Goal: Task Accomplishment & Management: Complete application form

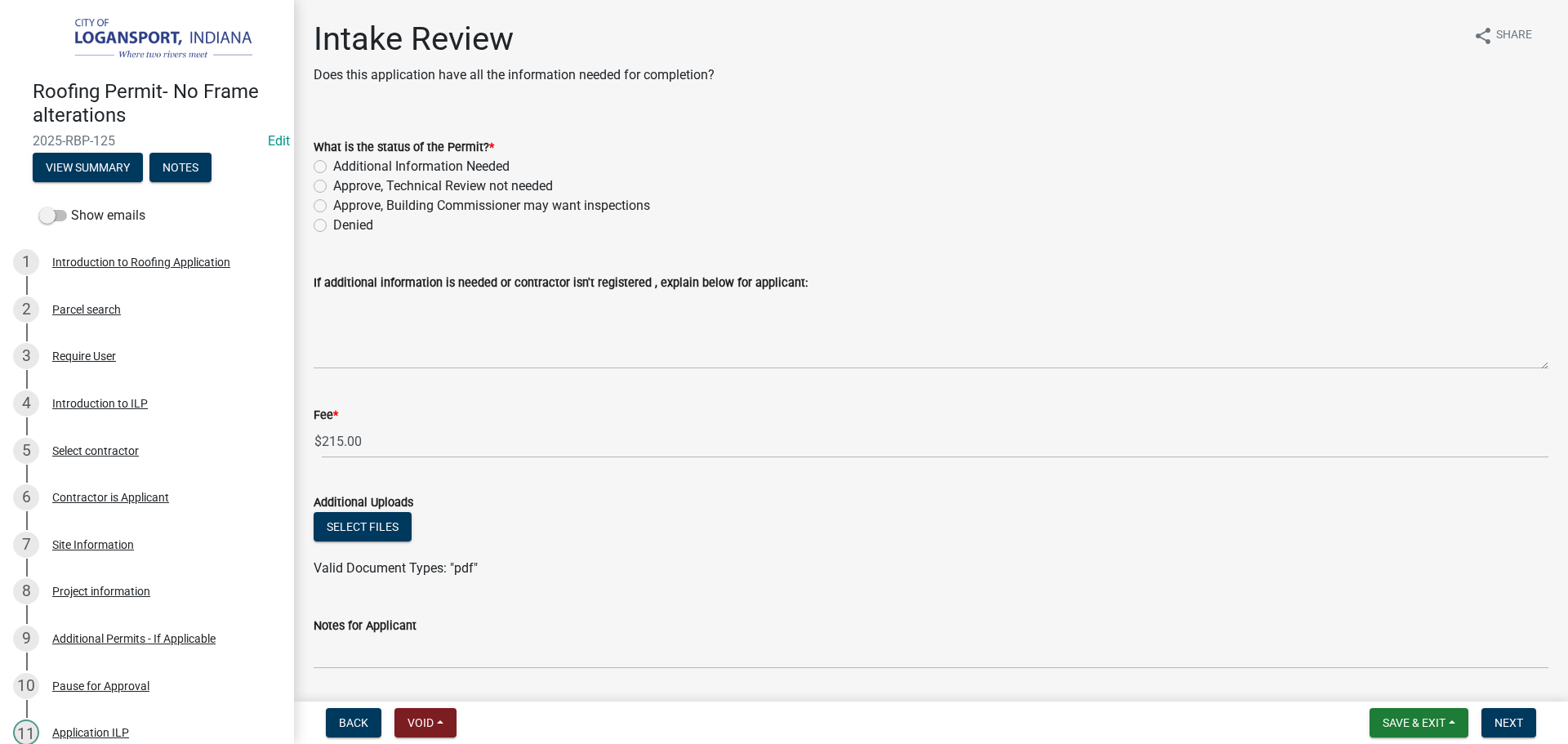
click at [333, 161] on label "Additional Information Needed" at bounding box center [421, 167] width 176 height 20
click at [333, 161] on input "Additional Information Needed" at bounding box center [338, 162] width 11 height 11
radio input "true"
click at [333, 186] on label "Approve, Technical Review not needed" at bounding box center [442, 186] width 220 height 20
click at [333, 186] on input "Approve, Technical Review not needed" at bounding box center [338, 182] width 11 height 11
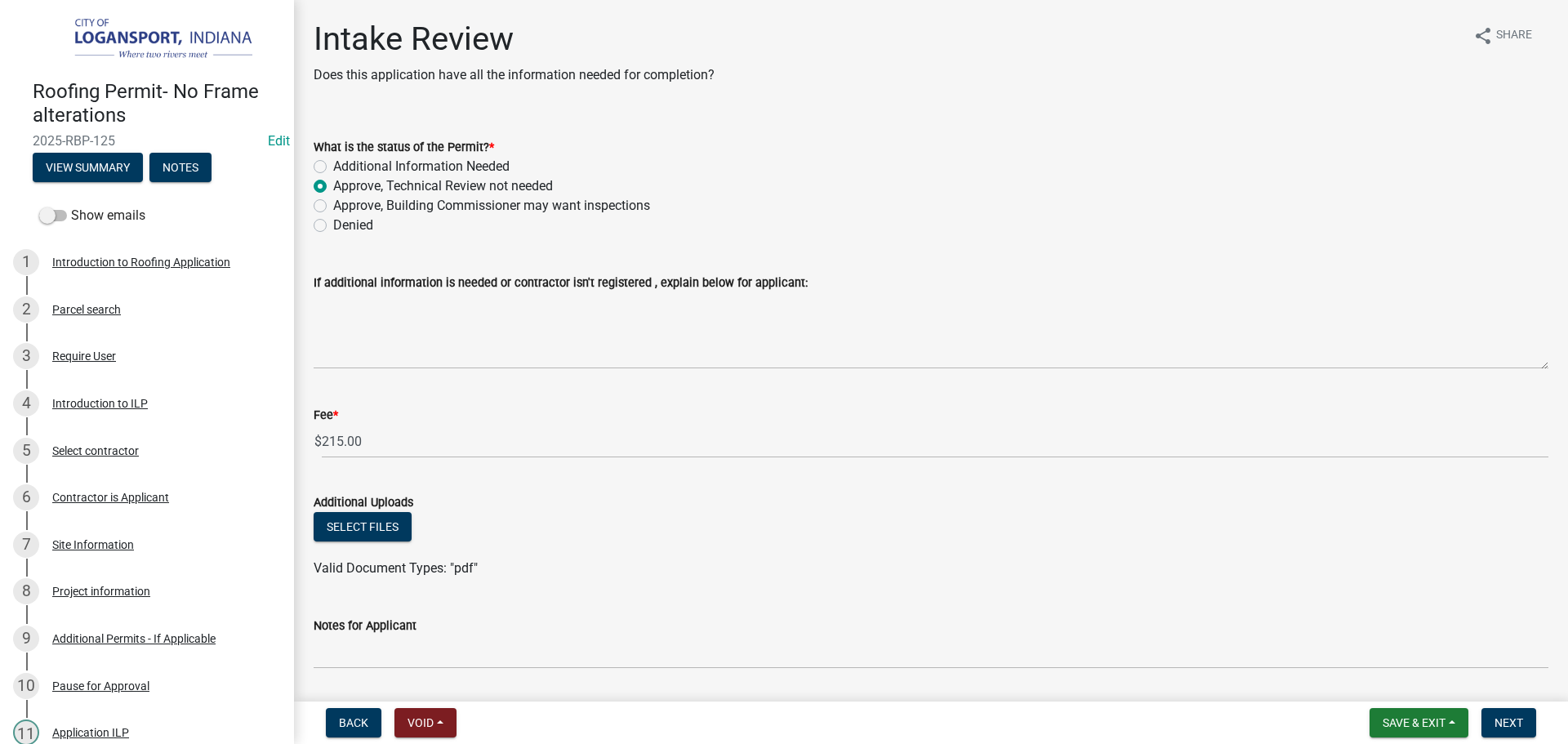
radio input "true"
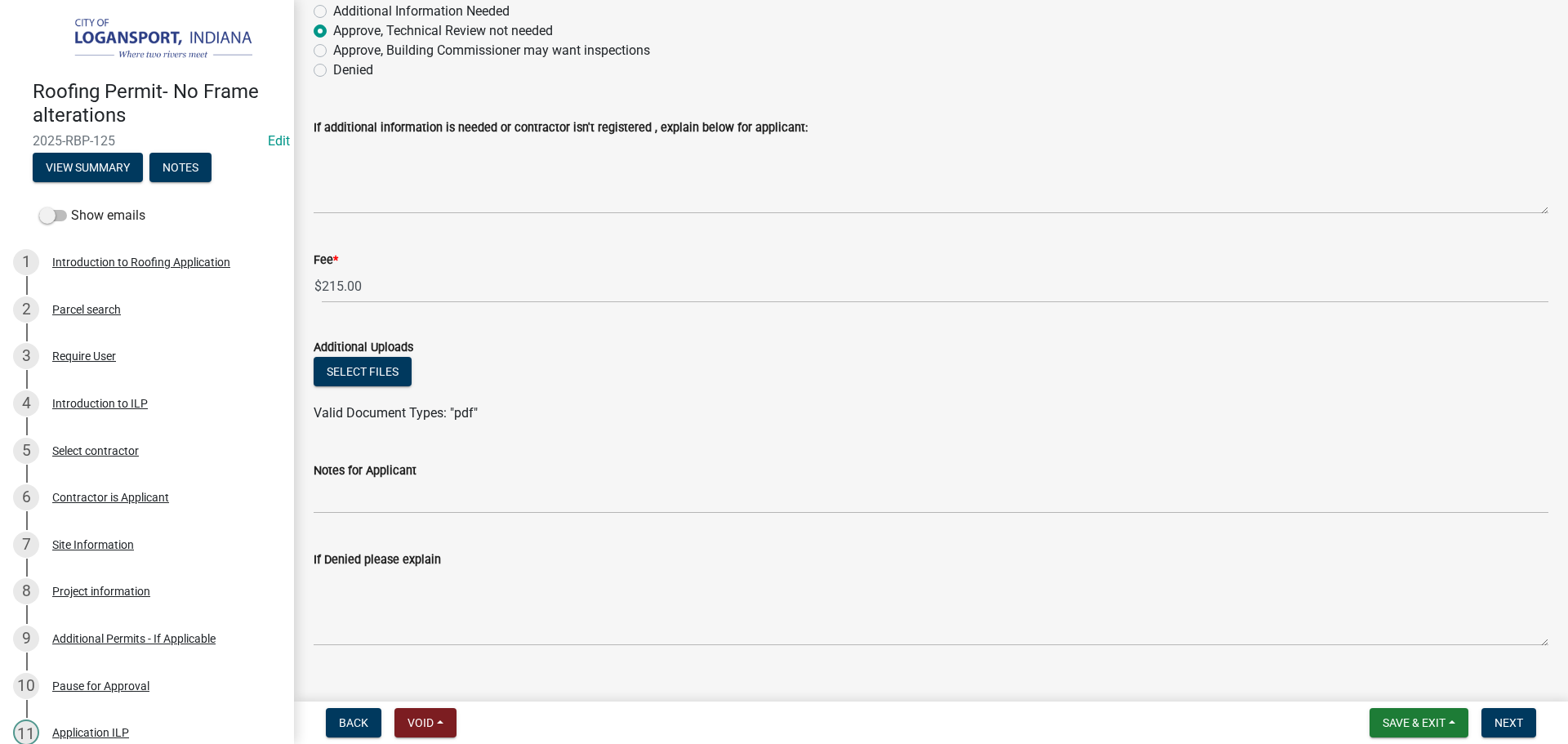
scroll to position [183, 0]
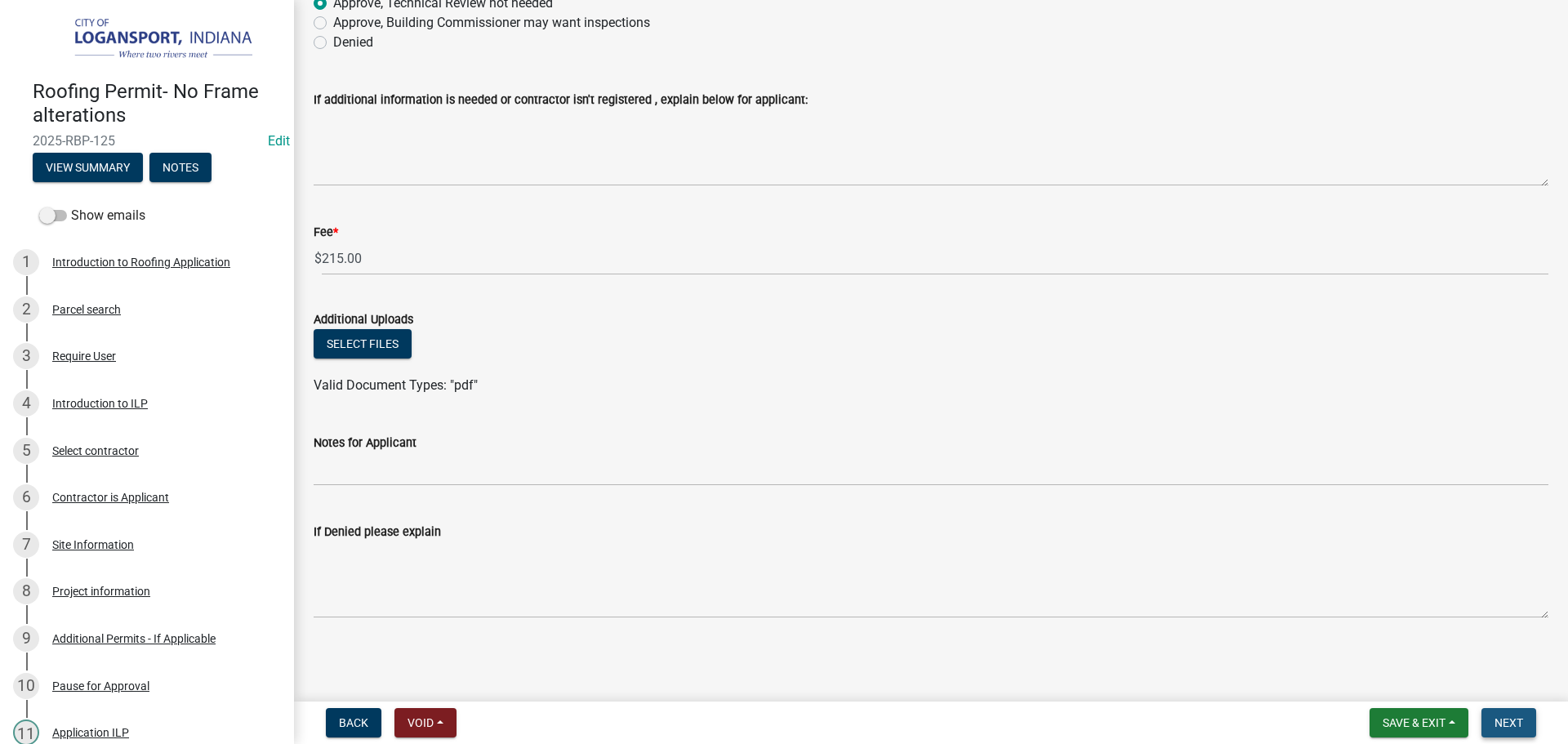
click at [1511, 724] on span "Next" at bounding box center [1509, 723] width 29 height 13
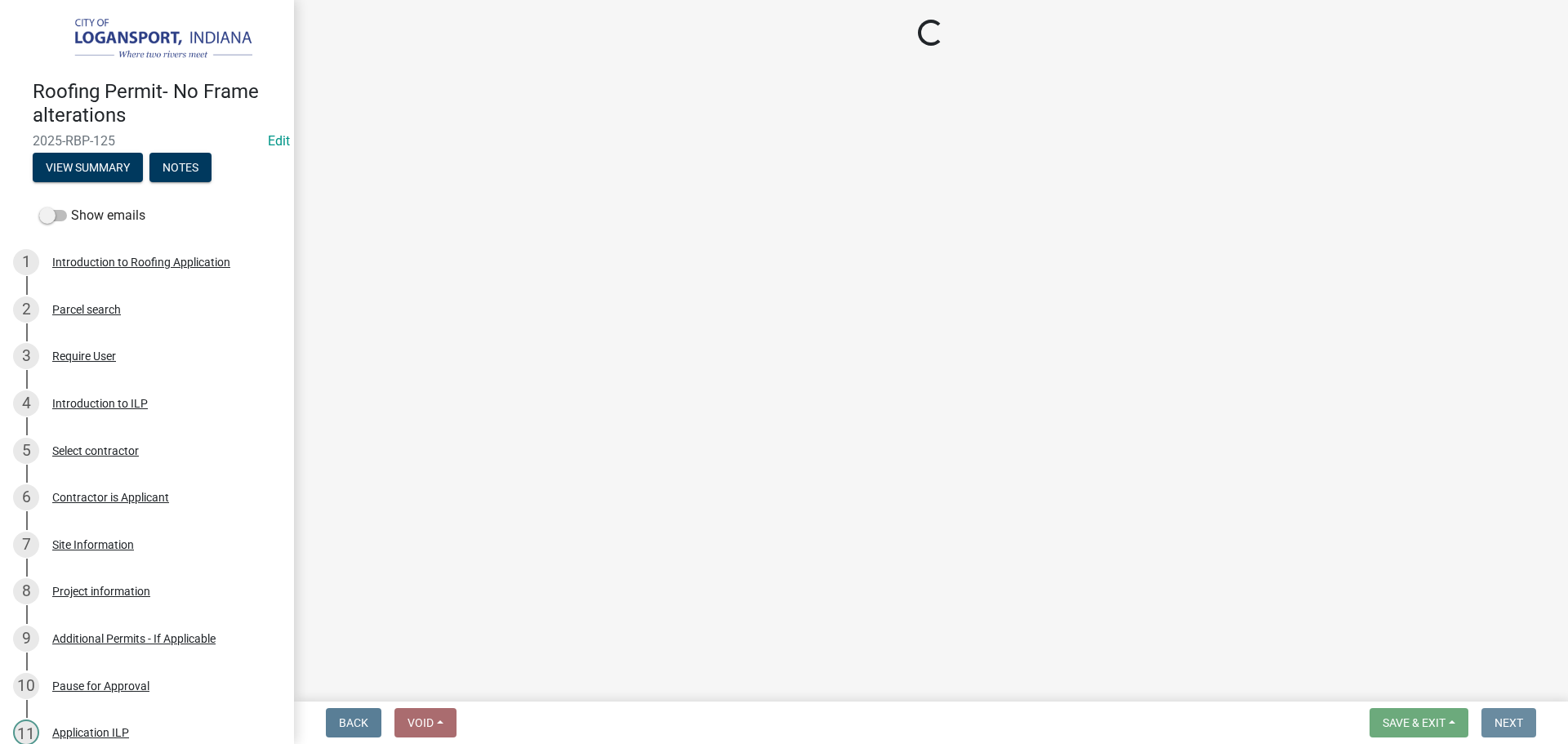
scroll to position [0, 0]
select select "3: 3"
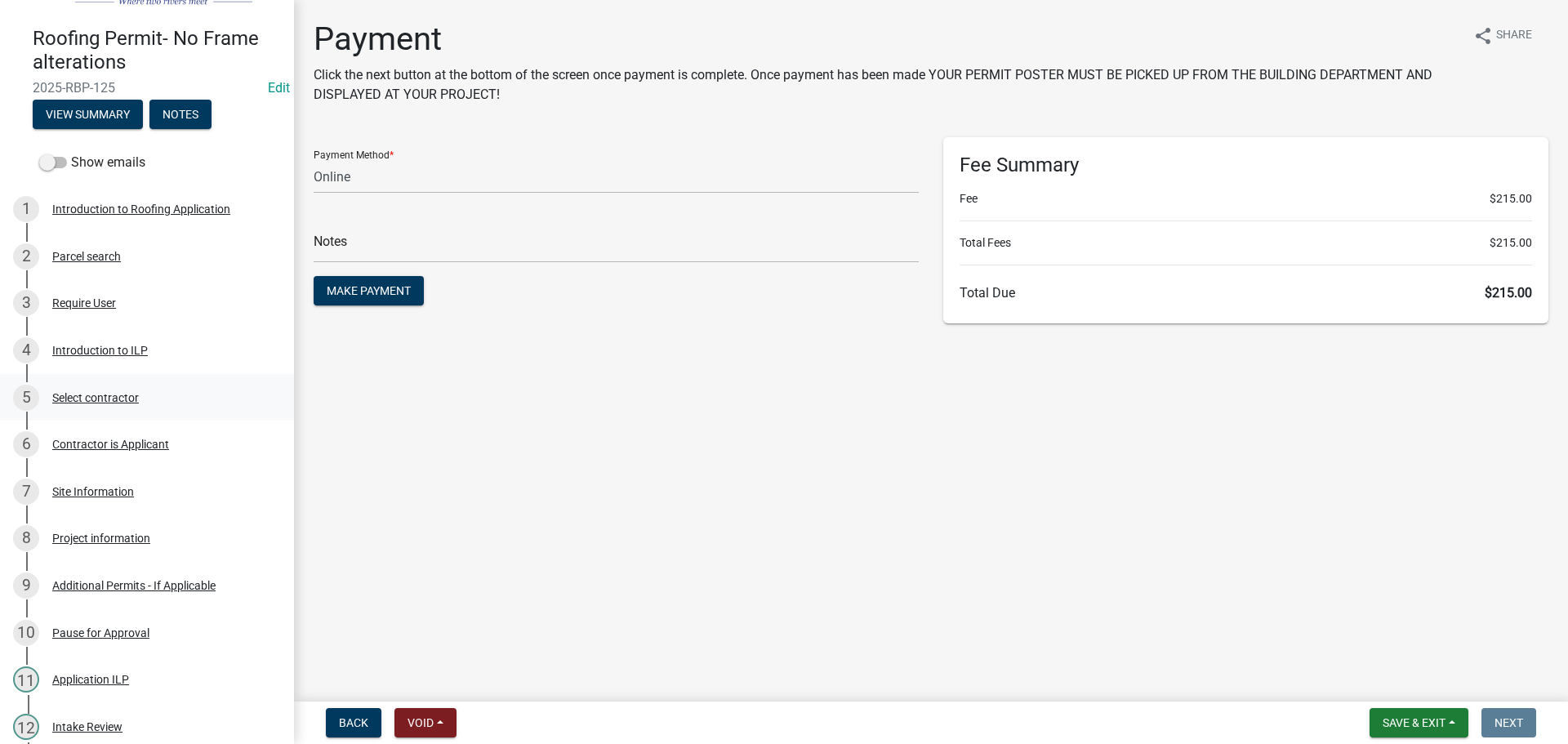
scroll to position [81, 0]
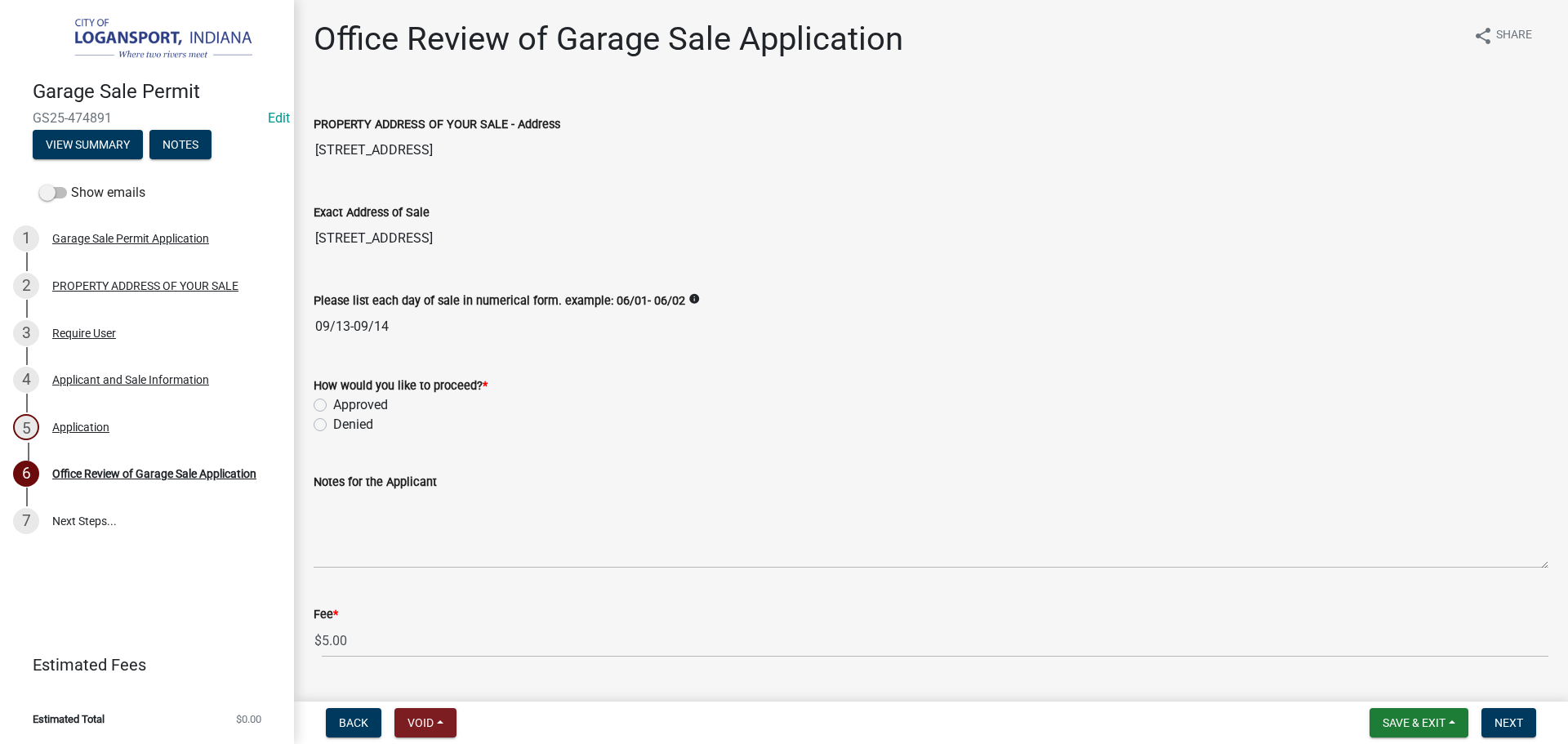
click at [333, 404] on label "Approved" at bounding box center [360, 405] width 54 height 20
click at [333, 404] on input "Approved" at bounding box center [338, 401] width 11 height 11
radio input "true"
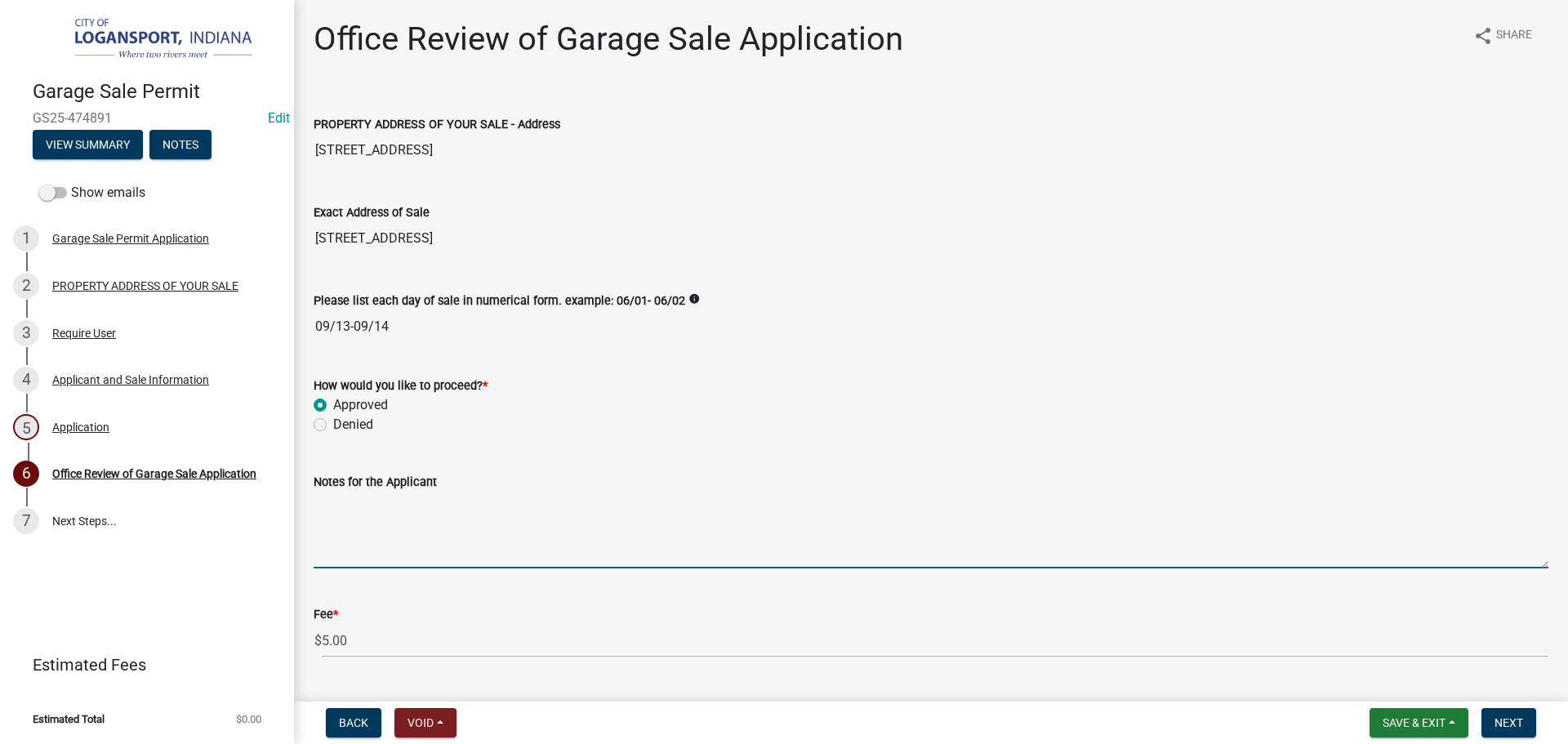
click at [353, 529] on textarea "Notes for the Applicant" at bounding box center [931, 529] width 1235 height 77
click at [139, 292] on div "2 PROPERTY ADDRESS OF YOUR SALE" at bounding box center [140, 286] width 255 height 26
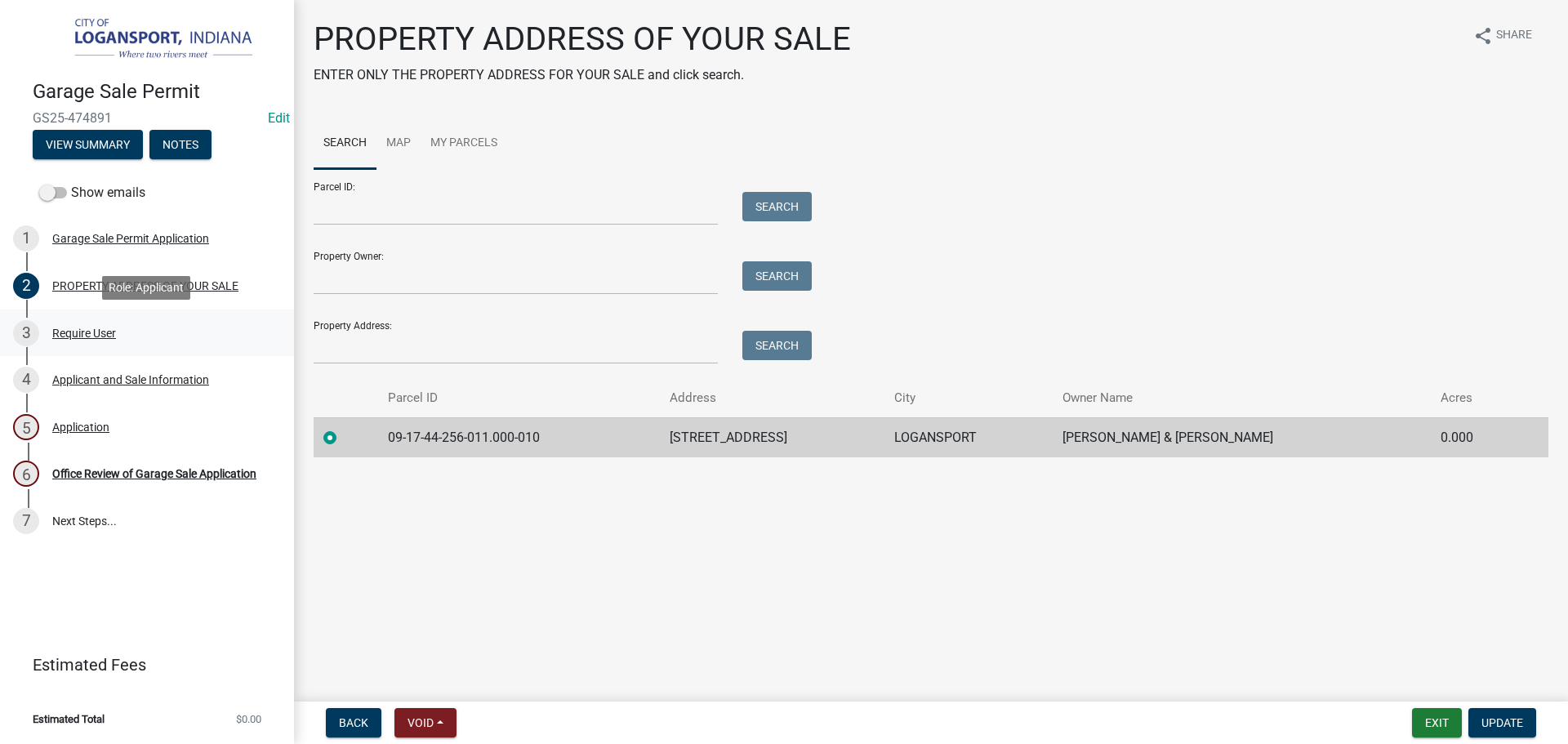
click at [97, 347] on link "3 Require User" at bounding box center [147, 333] width 294 height 47
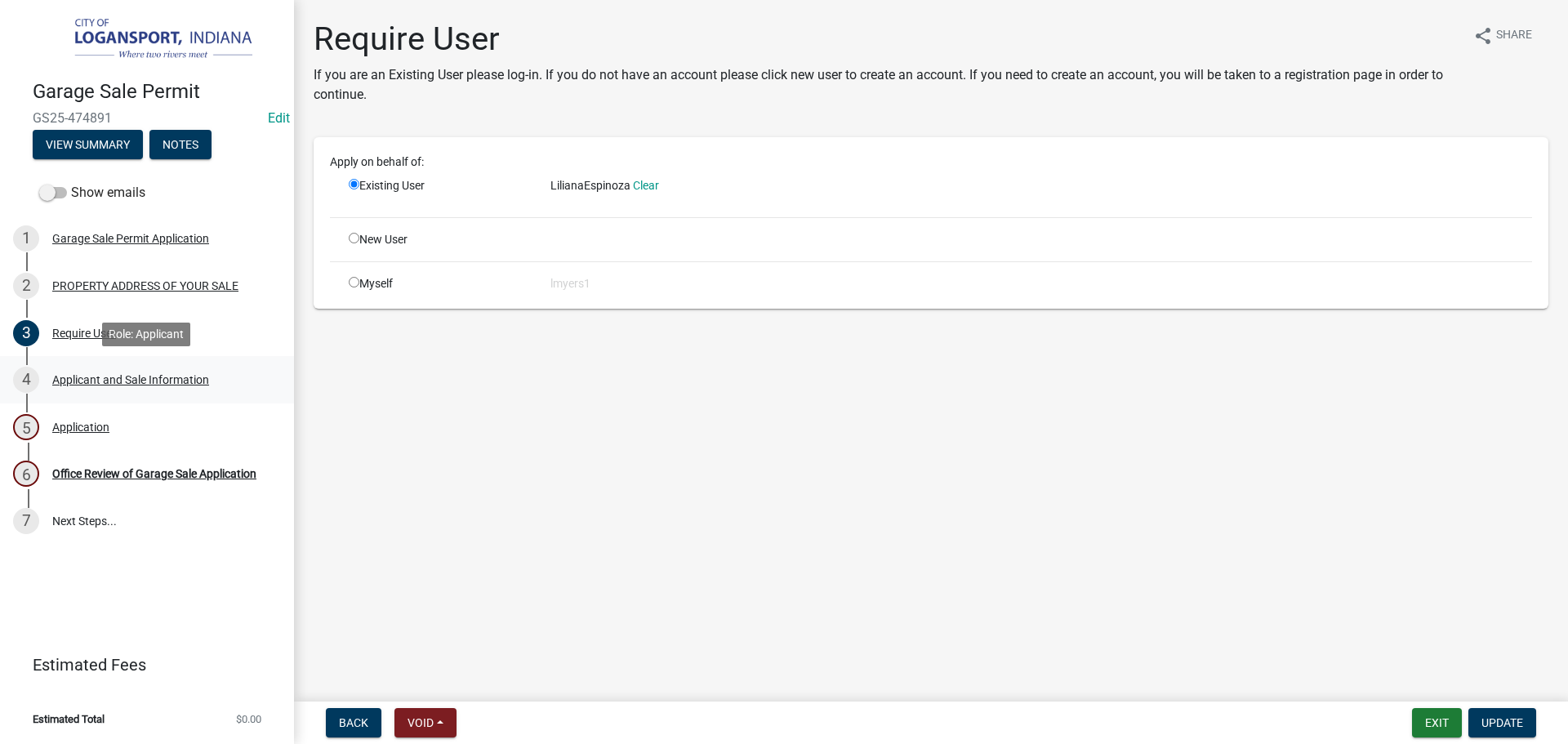
click at [88, 374] on div "Applicant and Sale Information" at bounding box center [130, 379] width 157 height 12
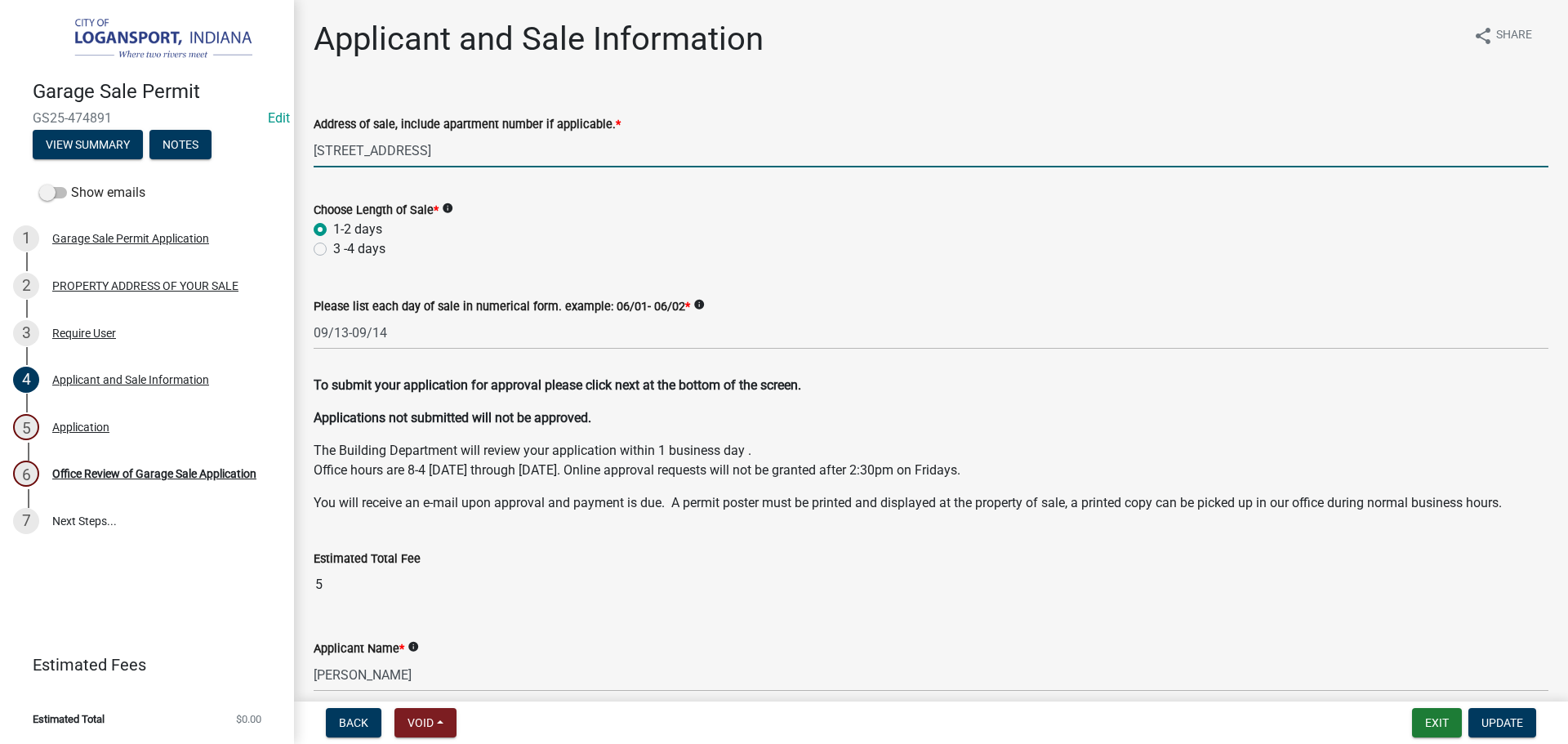
drag, startPoint x: 522, startPoint y: 151, endPoint x: 364, endPoint y: 154, distance: 158.0
click at [364, 154] on input "65 8th St, Logansport, IN 46947" at bounding box center [931, 150] width 1235 height 33
click at [508, 140] on input "65 8th St, Logansport, IN 46947" at bounding box center [931, 150] width 1235 height 33
drag, startPoint x: 500, startPoint y: 142, endPoint x: 366, endPoint y: 145, distance: 134.0
click at [366, 145] on input "65 8th St, Logansport, IN 46947" at bounding box center [931, 150] width 1235 height 33
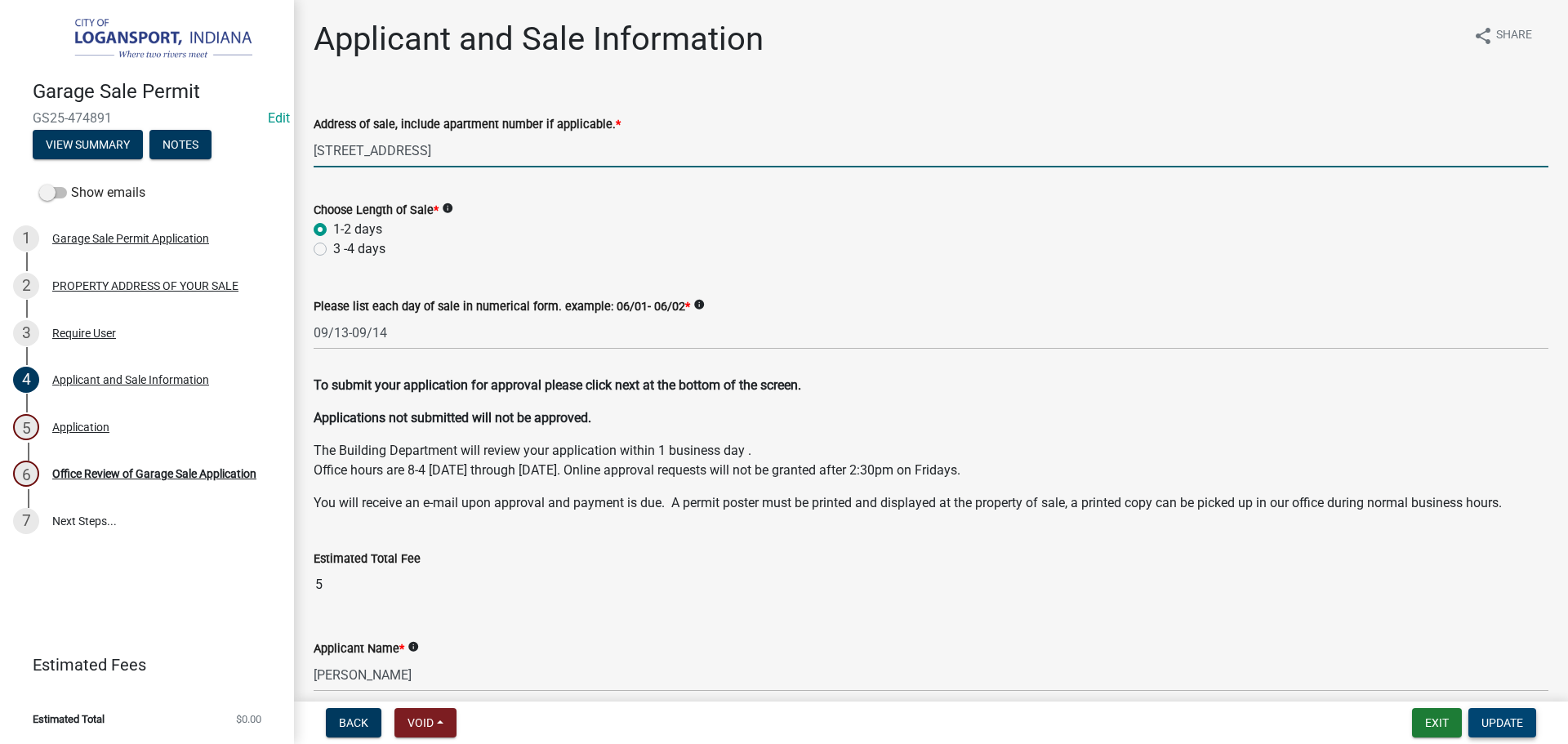
type input "65 8th St"
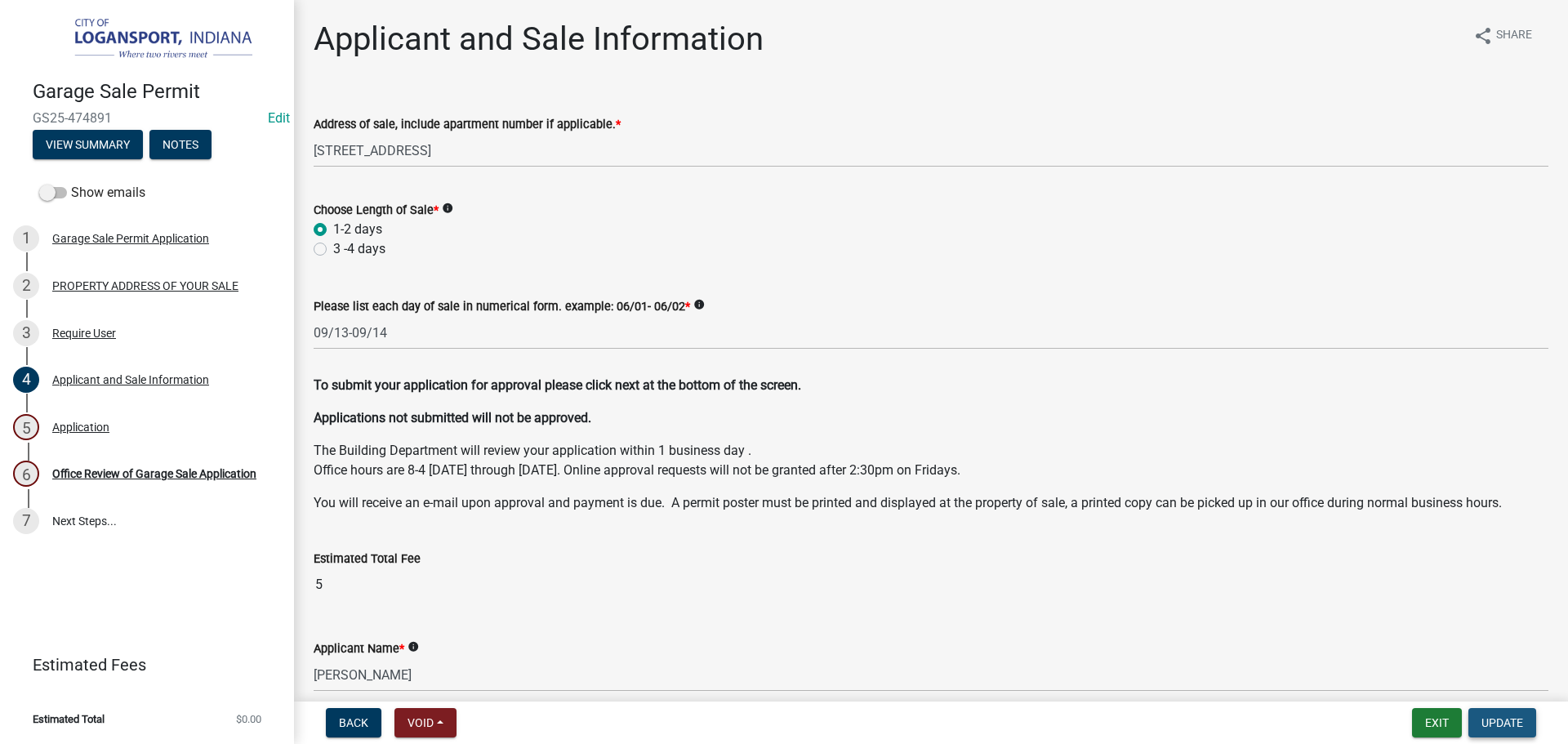
click at [1485, 724] on span "Update" at bounding box center [1502, 723] width 42 height 13
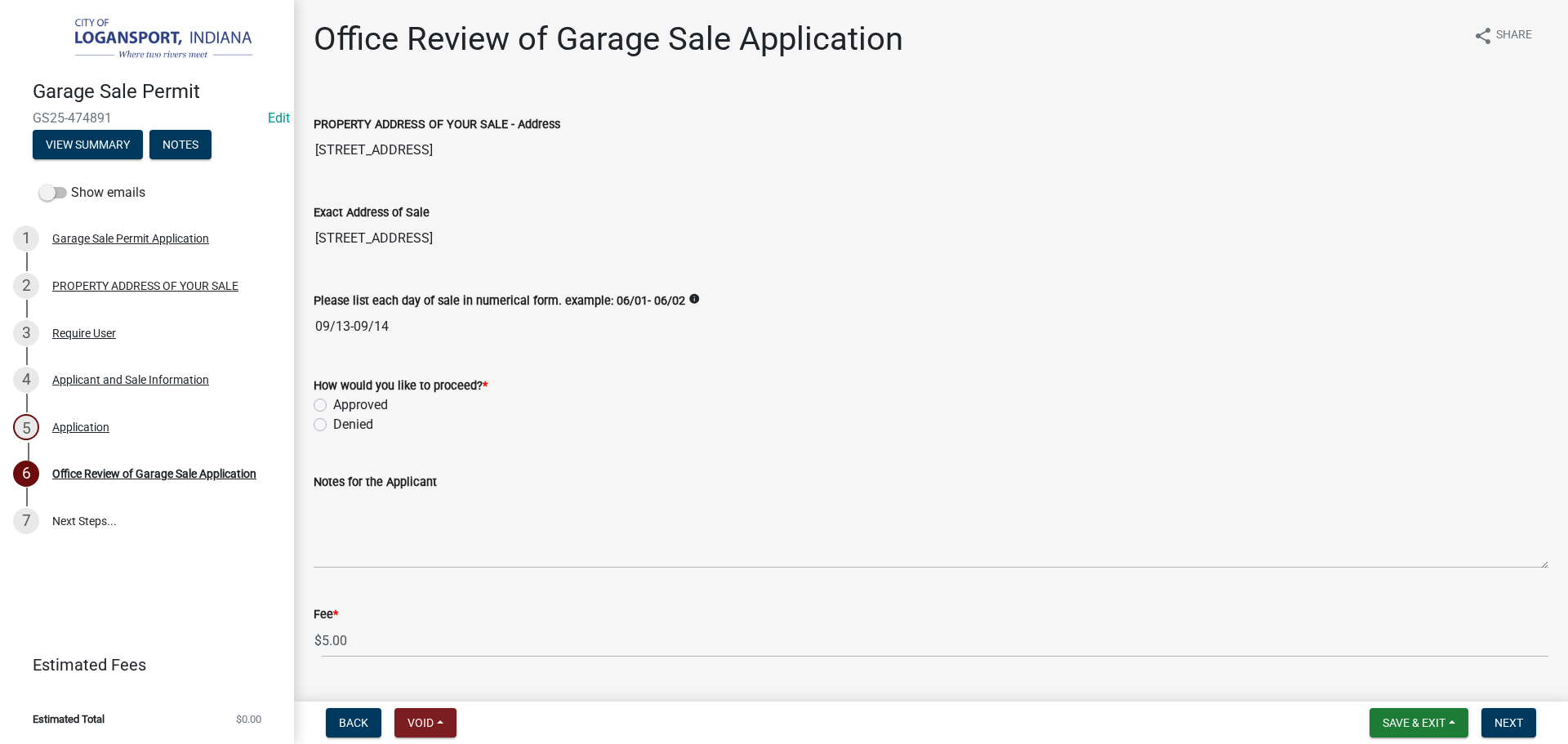
click at [333, 405] on label "Approved" at bounding box center [360, 405] width 54 height 20
click at [333, 405] on input "Approved" at bounding box center [338, 401] width 11 height 11
radio input "true"
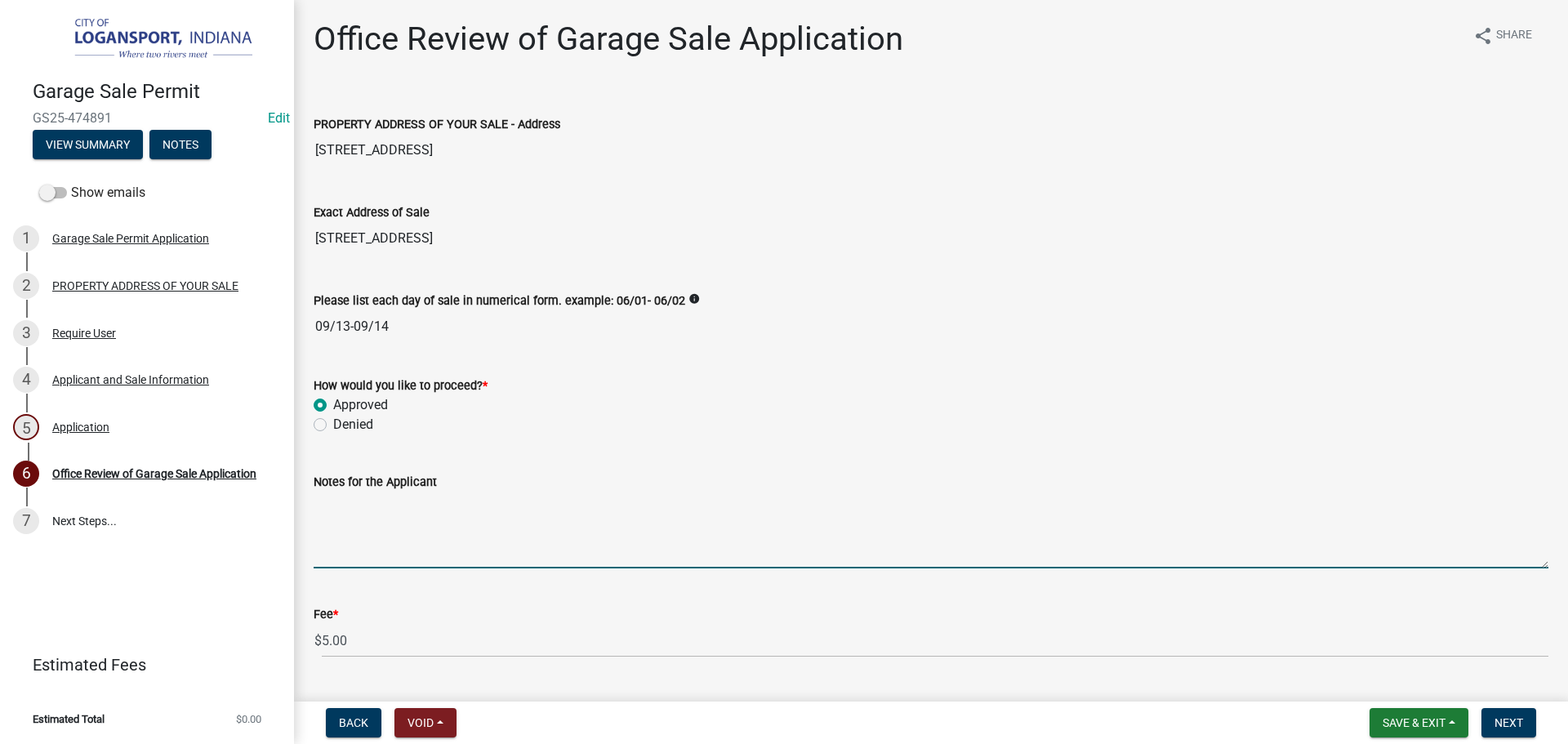
click at [413, 541] on textarea "Notes for the Applicant" at bounding box center [931, 529] width 1235 height 77
type textarea "Last sale of the year."
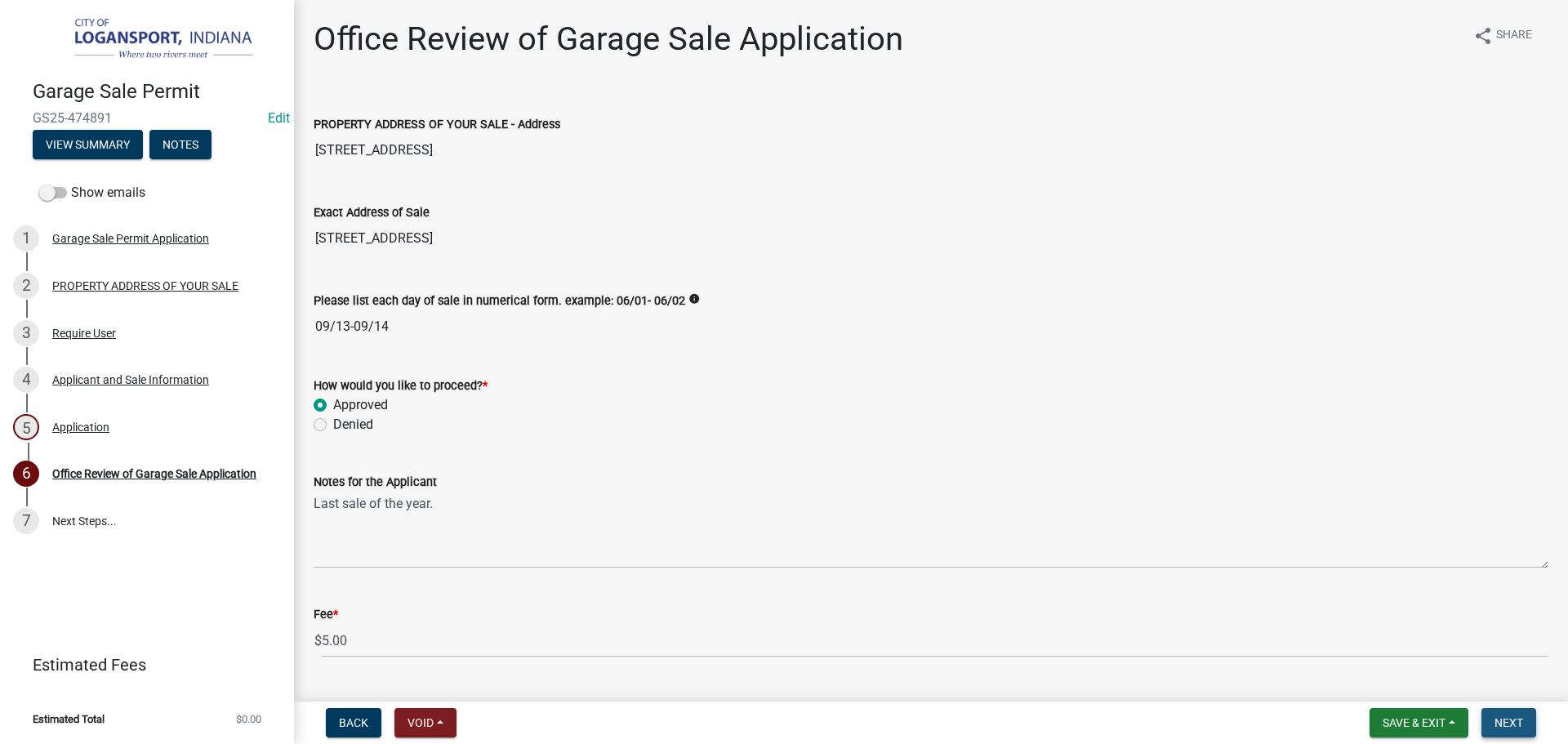
click at [1520, 726] on span "Next" at bounding box center [1509, 723] width 29 height 13
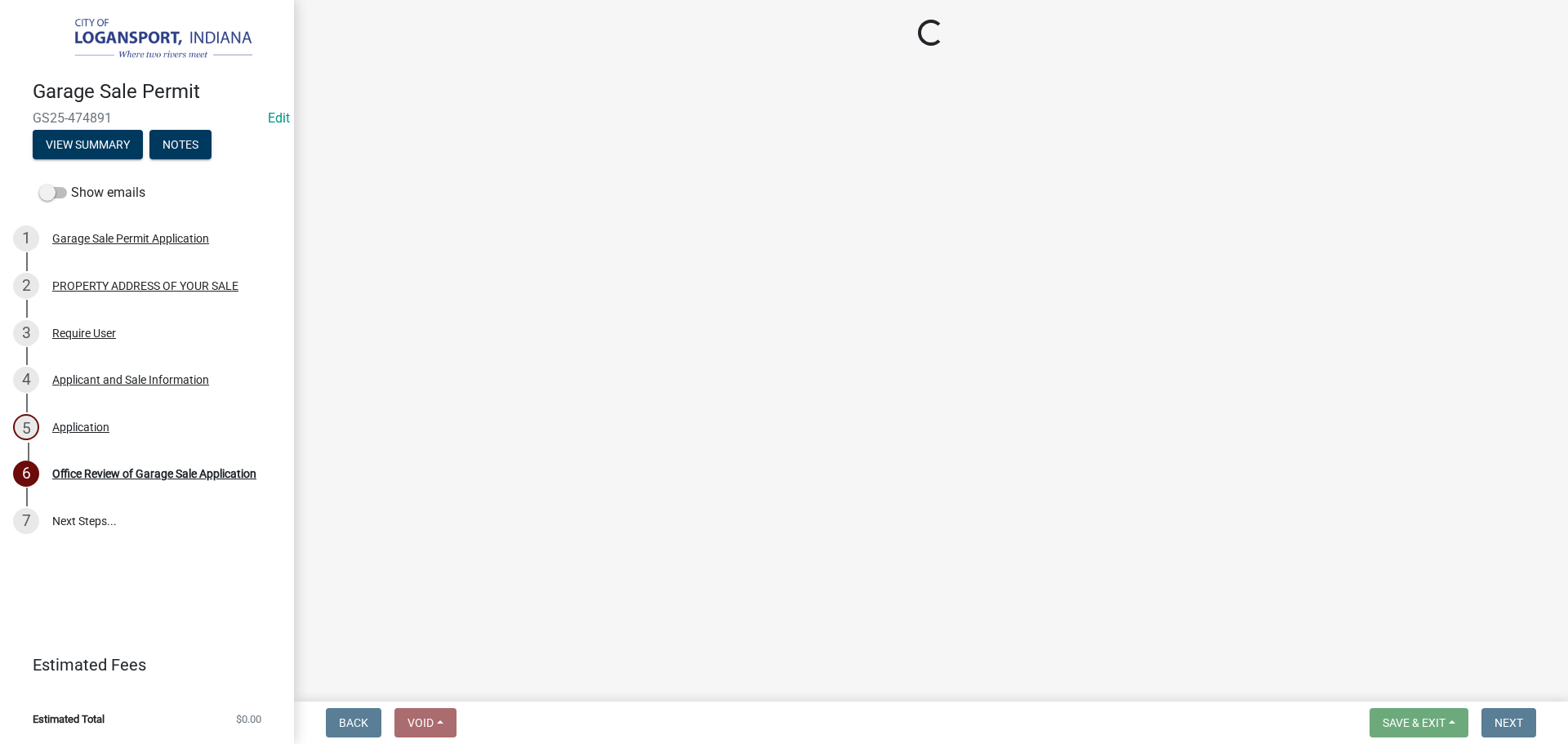
select select "3: 3"
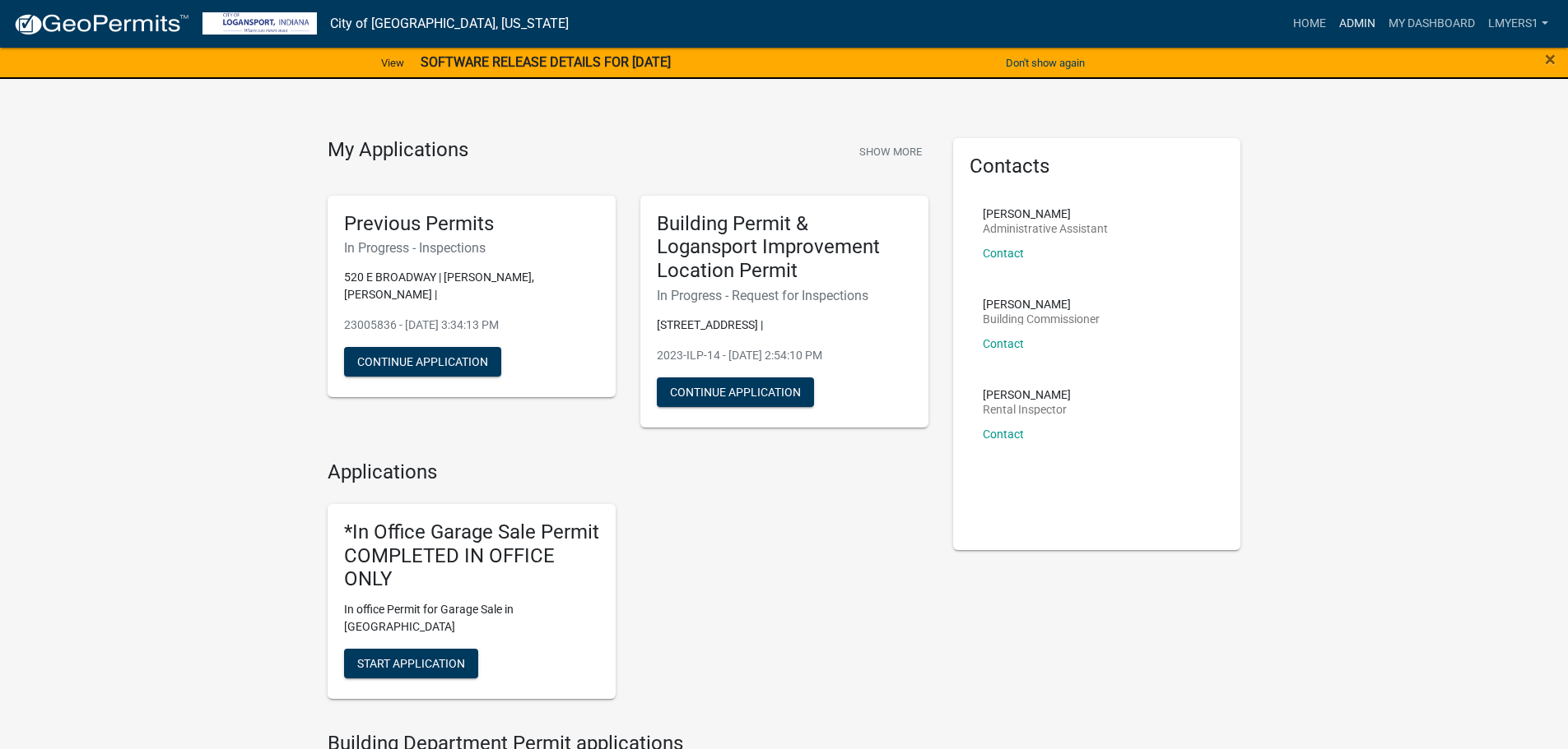
click at [1354, 26] on link "Admin" at bounding box center [1357, 24] width 49 height 31
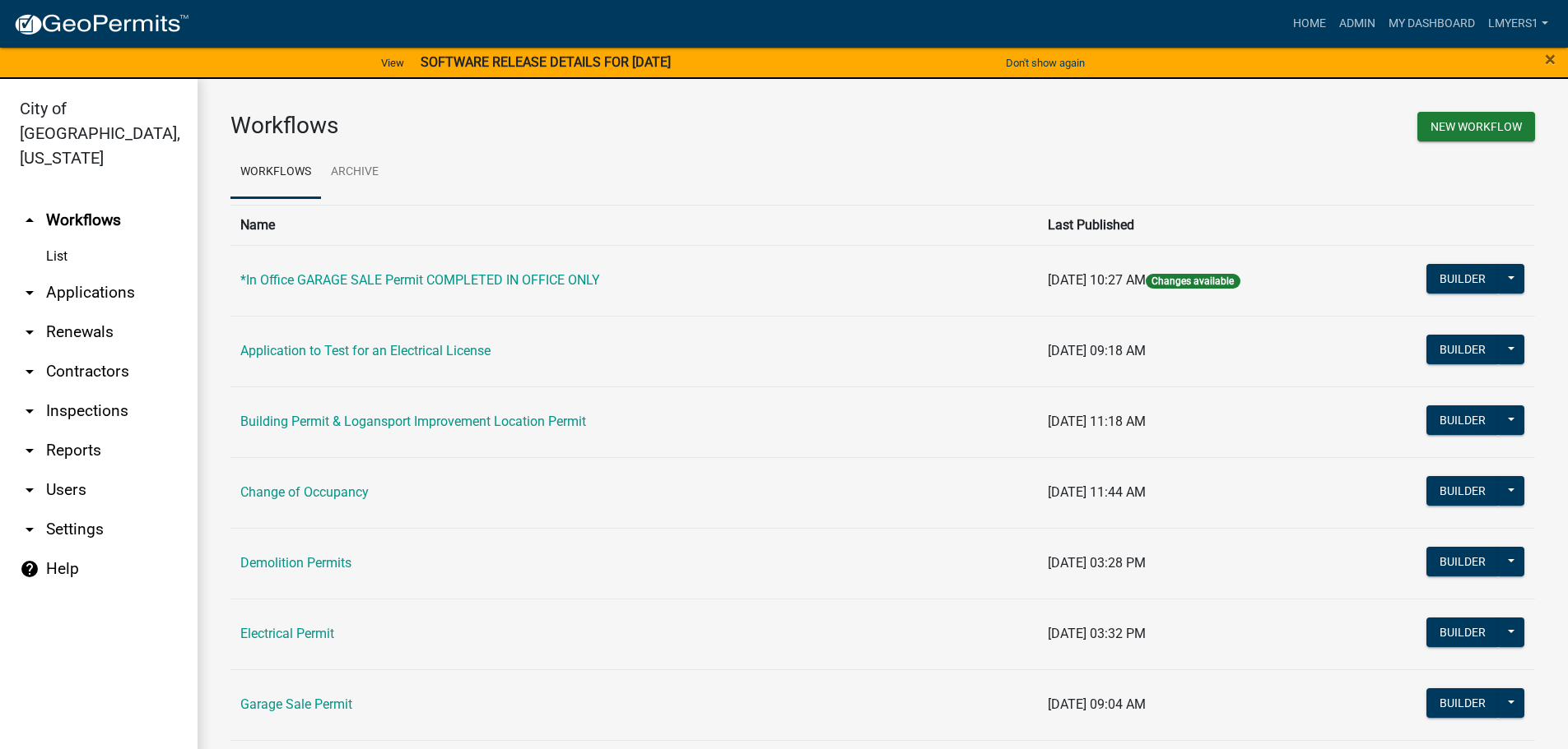
click at [101, 352] on link "arrow_drop_down Contractors" at bounding box center [98, 371] width 198 height 39
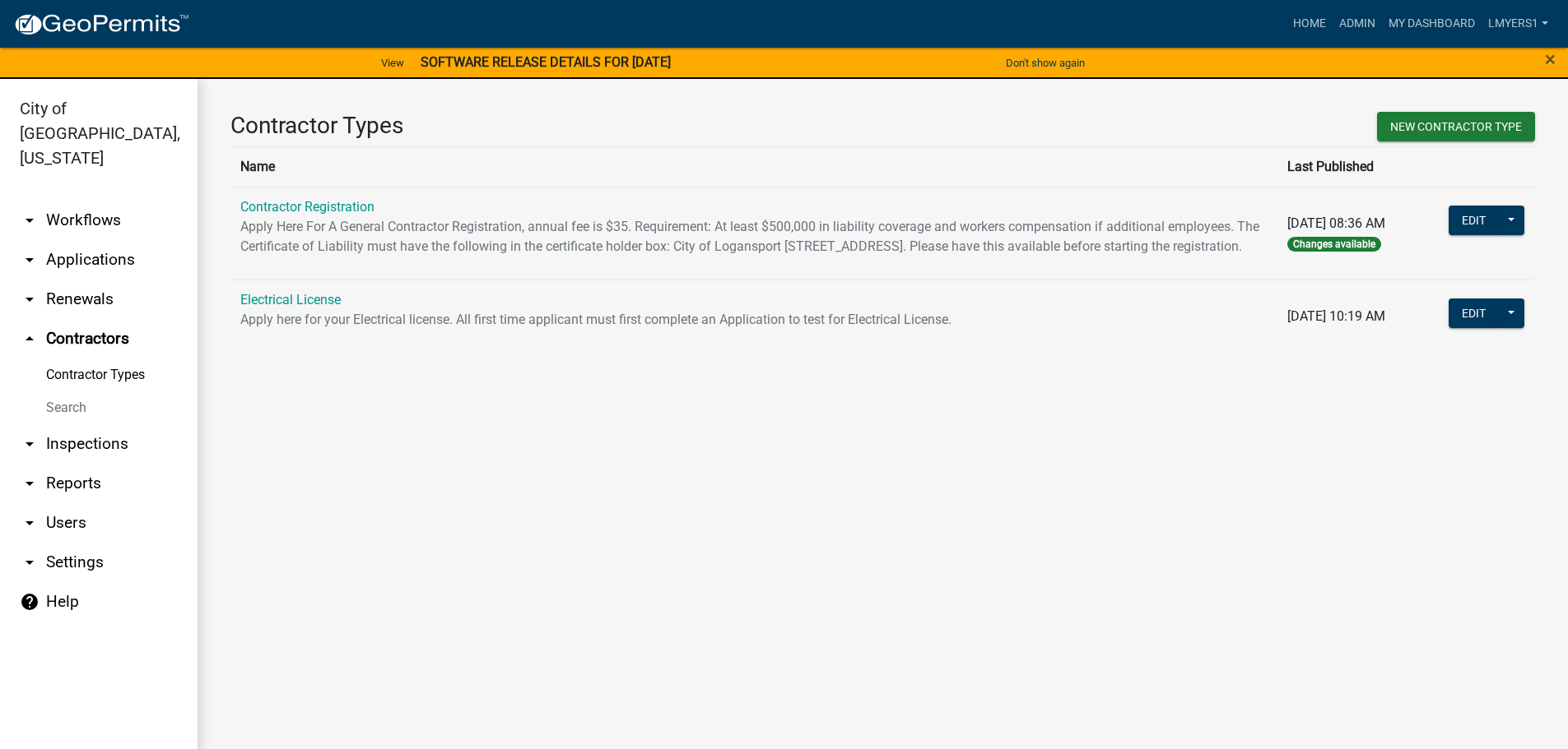
click at [94, 241] on link "arrow_drop_down Applications" at bounding box center [98, 260] width 198 height 39
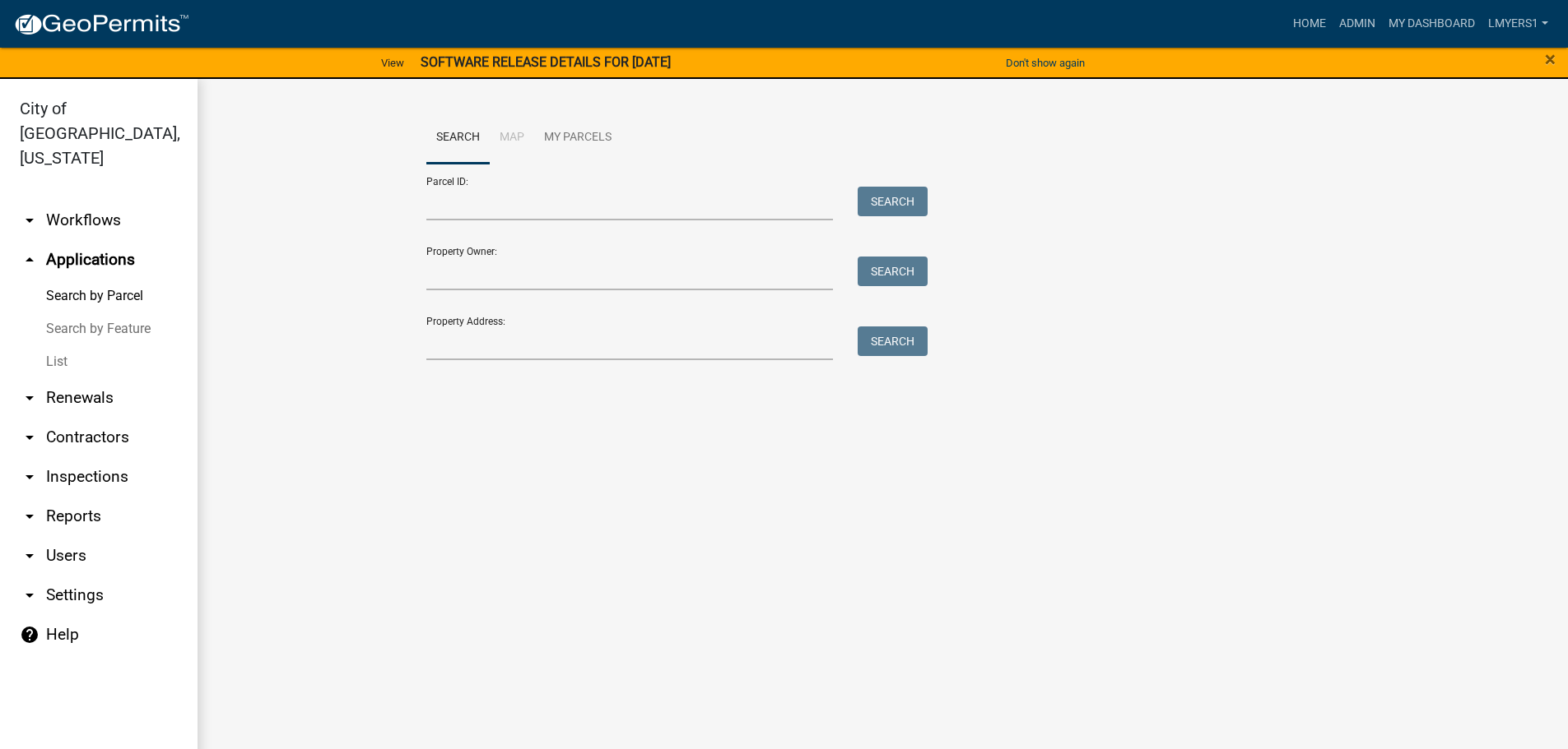
click at [64, 345] on link "List" at bounding box center [98, 362] width 198 height 33
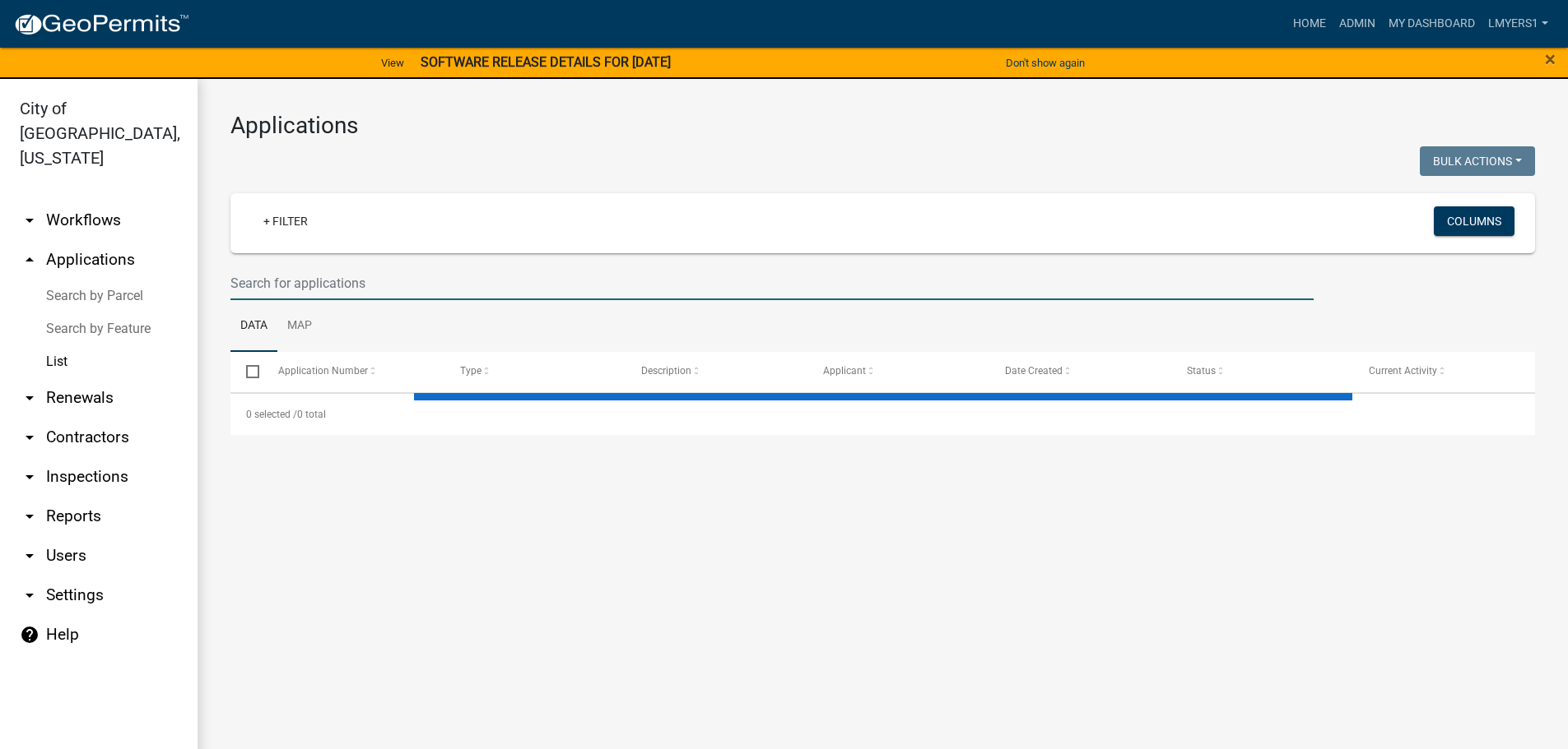
click at [366, 293] on input "text" at bounding box center [772, 282] width 1083 height 34
select select "3: 100"
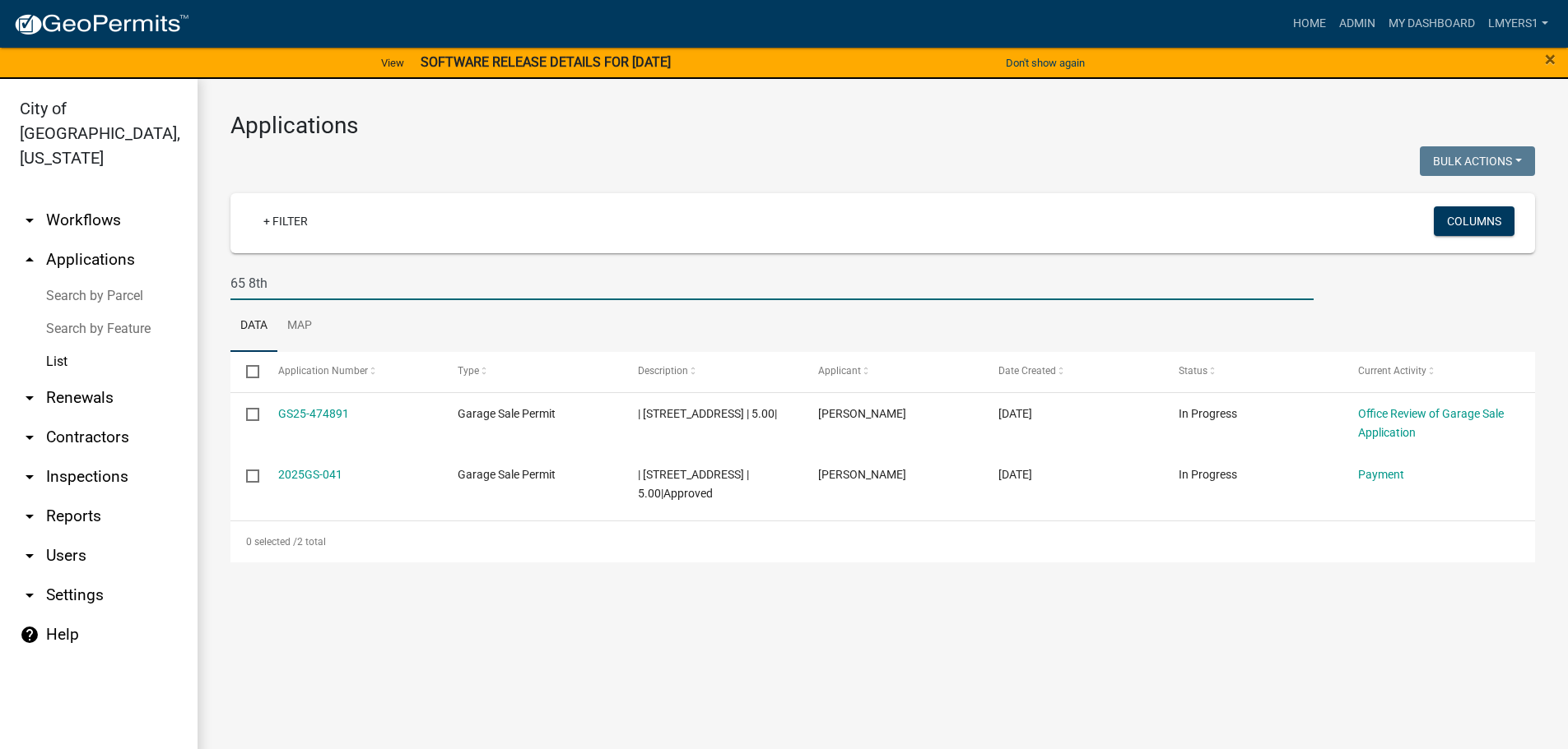
type input "65 8th"
